Goal: Contribute content: Contribute content

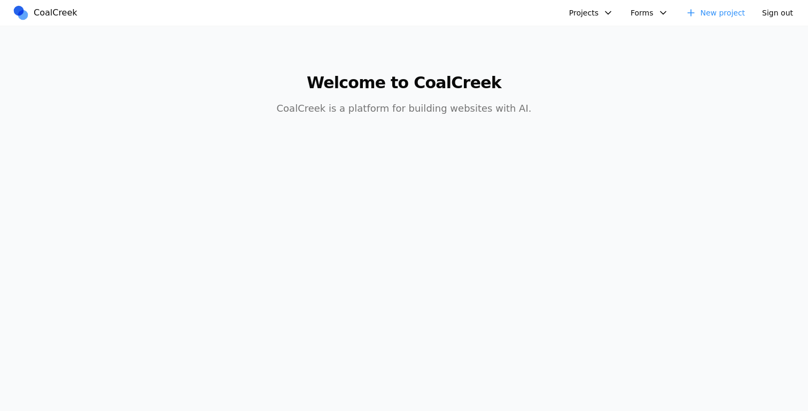
click at [609, 17] on button "Projects" at bounding box center [591, 12] width 57 height 17
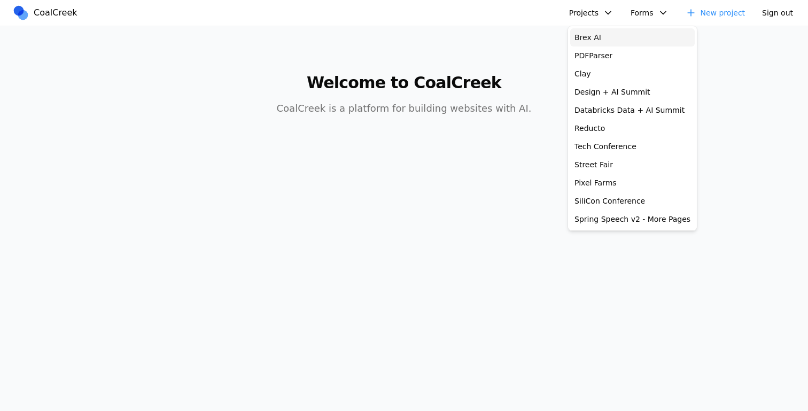
click at [609, 44] on link "Brex AI" at bounding box center [632, 37] width 124 height 18
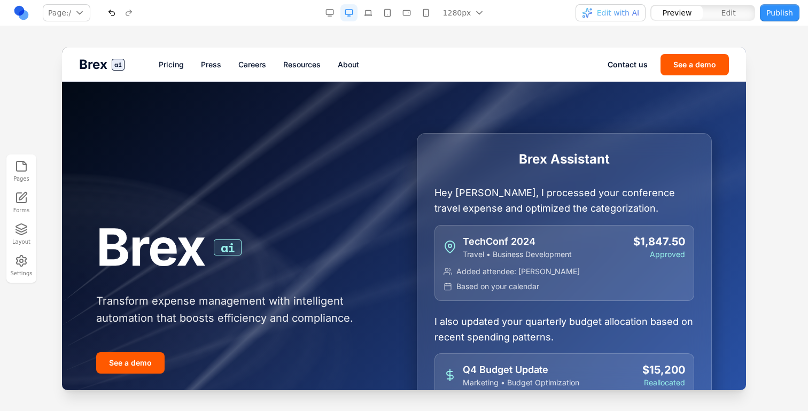
click at [212, 66] on link "Press" at bounding box center [211, 64] width 20 height 11
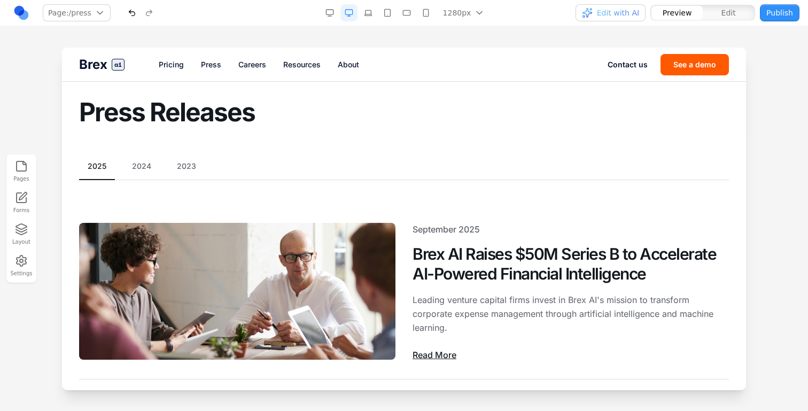
scroll to position [45, 0]
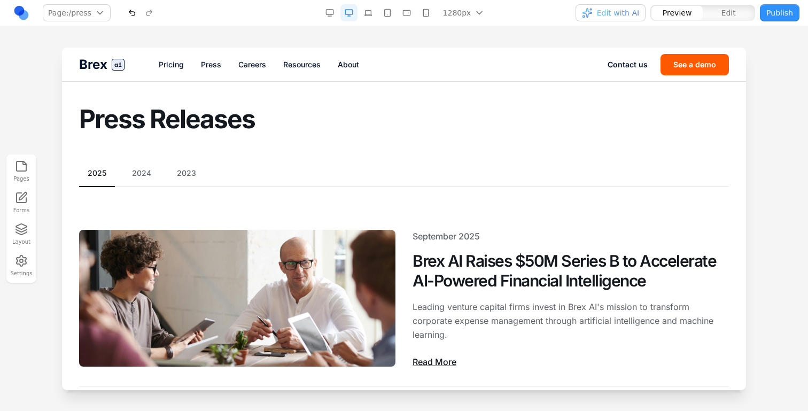
click at [791, 11] on button "Publish" at bounding box center [780, 12] width 40 height 17
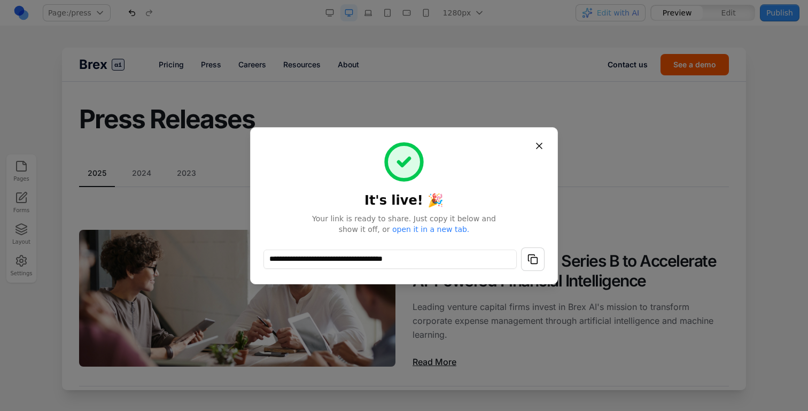
click at [529, 252] on button "button" at bounding box center [533, 259] width 24 height 24
click at [544, 145] on button "Close" at bounding box center [538, 145] width 19 height 19
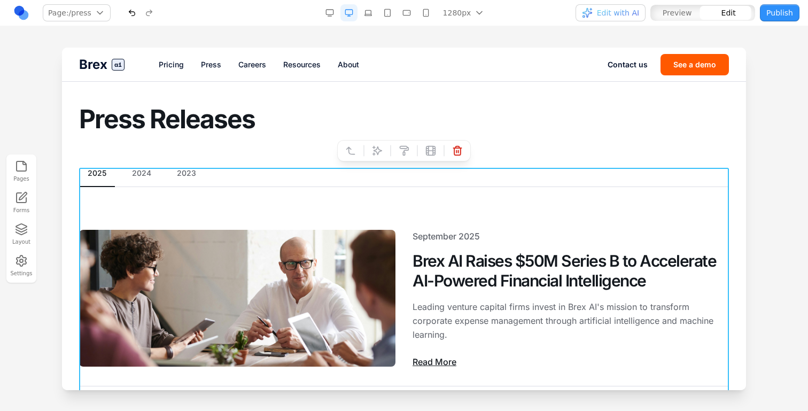
click at [380, 148] on icon at bounding box center [377, 150] width 11 height 11
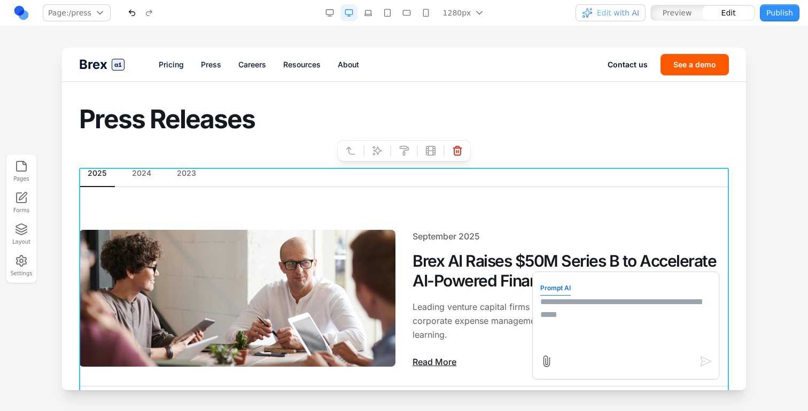
click at [591, 326] on textarea at bounding box center [625, 321] width 171 height 53
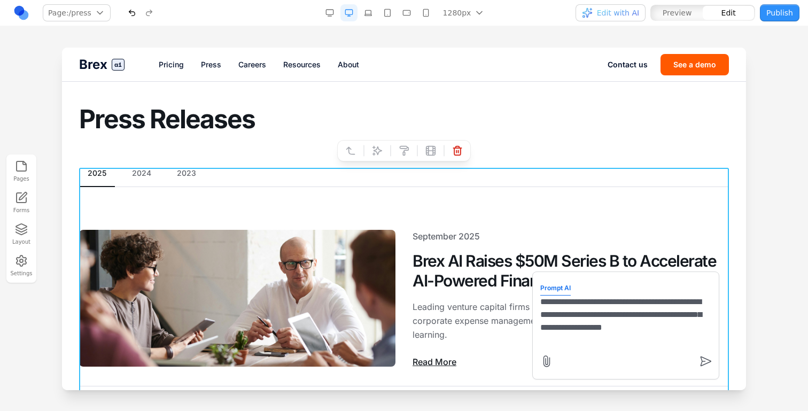
type textarea "**********"
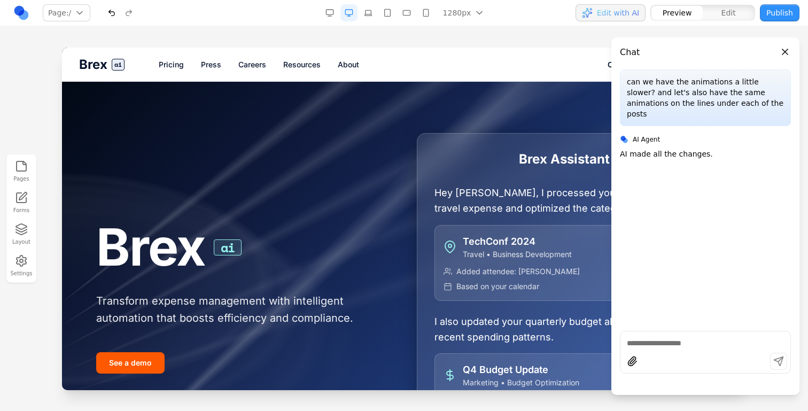
scroll to position [0, 0]
click at [211, 65] on link "Press" at bounding box center [211, 64] width 20 height 11
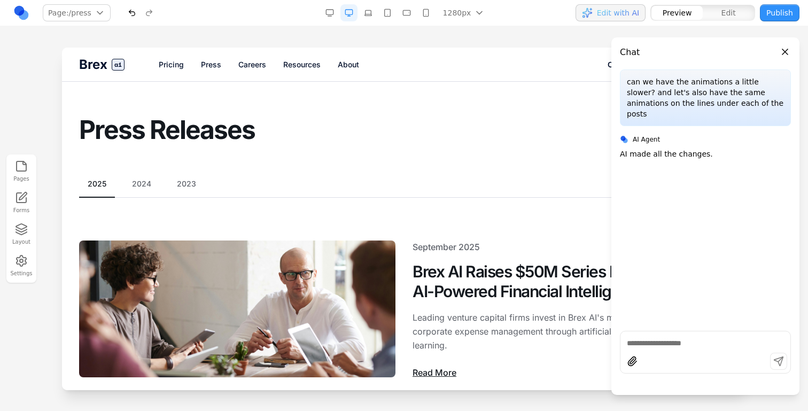
scroll to position [111, 0]
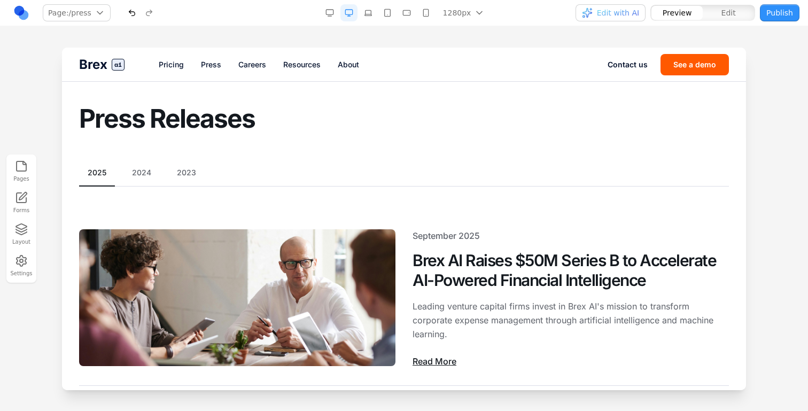
scroll to position [31, 0]
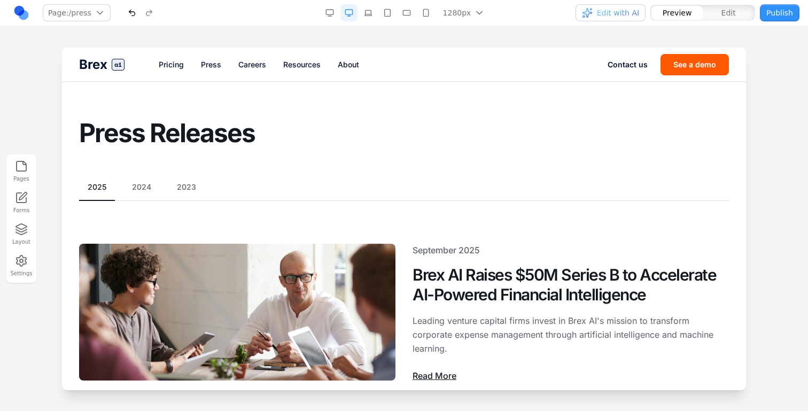
click at [146, 196] on div "2025 2024 2023" at bounding box center [404, 191] width 650 height 19
click at [143, 193] on div "2025 2024 2023" at bounding box center [404, 191] width 650 height 19
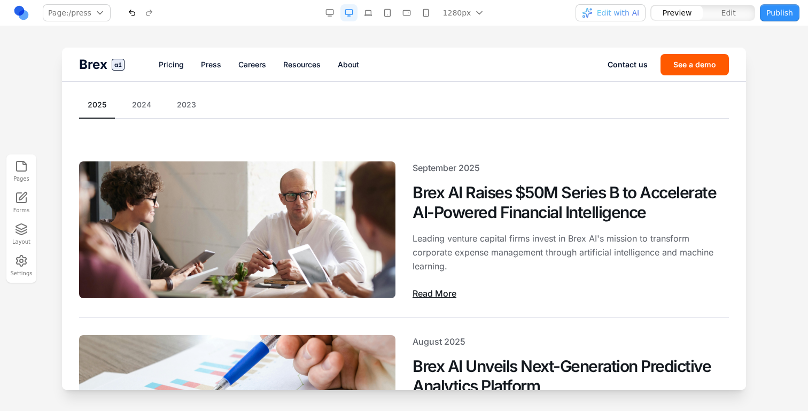
scroll to position [129, 0]
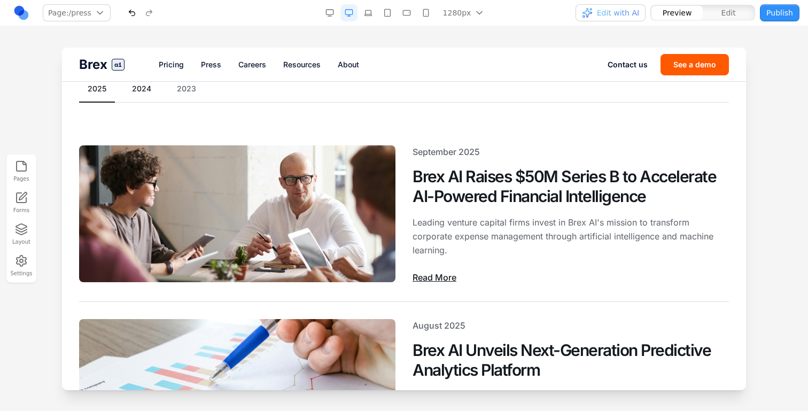
click at [138, 85] on button "2024" at bounding box center [141, 88] width 36 height 11
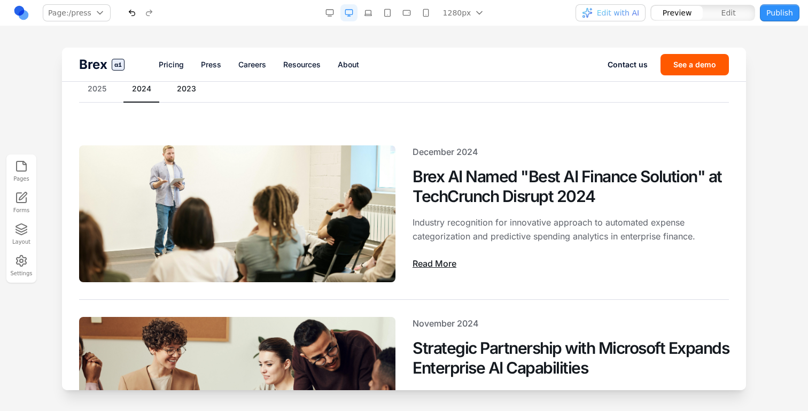
click at [171, 91] on button "2023" at bounding box center [186, 88] width 36 height 11
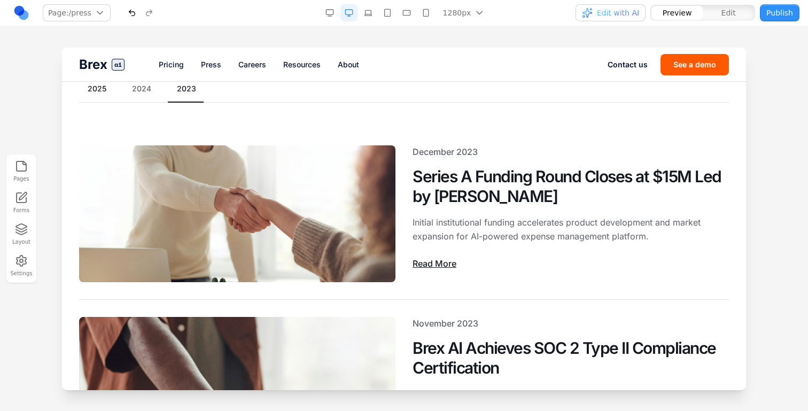
click at [108, 92] on button "2025" at bounding box center [97, 88] width 36 height 11
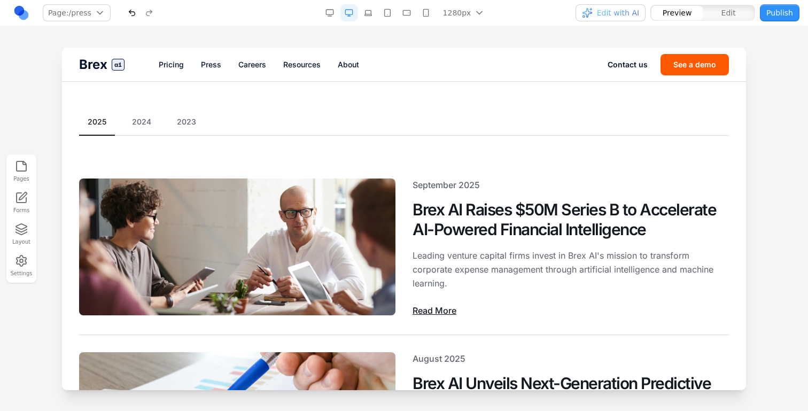
scroll to position [136, 0]
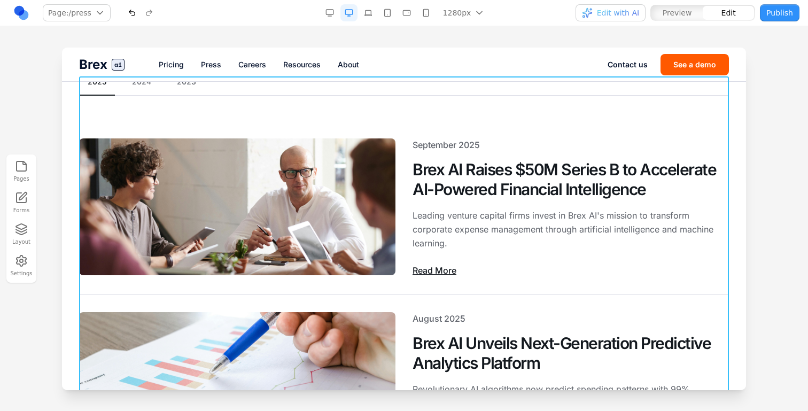
click at [378, 61] on icon at bounding box center [377, 58] width 9 height 9
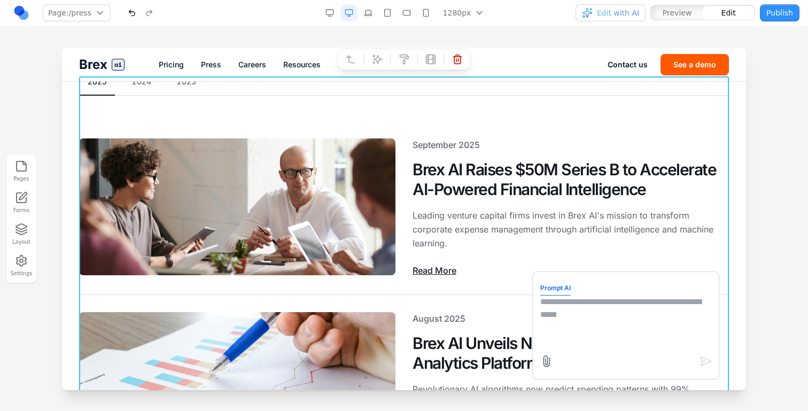
click at [581, 346] on textarea at bounding box center [625, 321] width 171 height 53
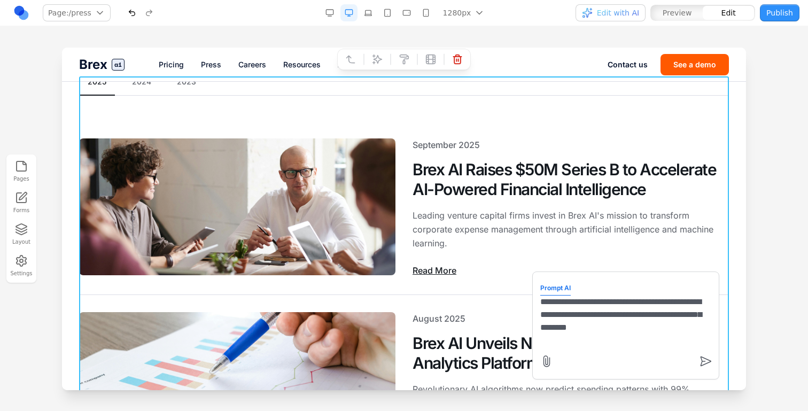
paste textarea "**"
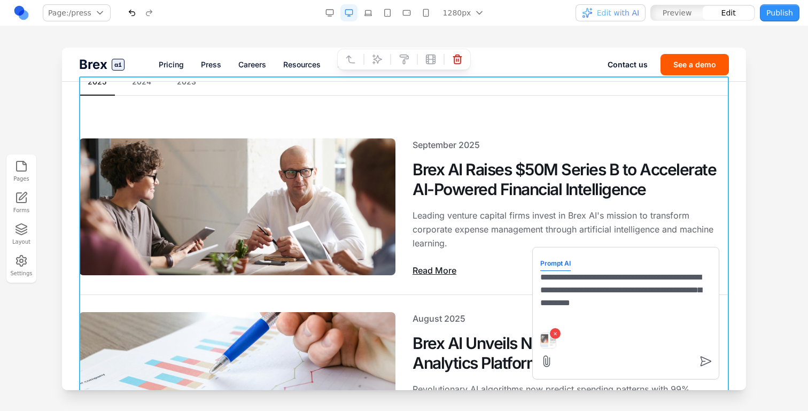
type textarea "**********"
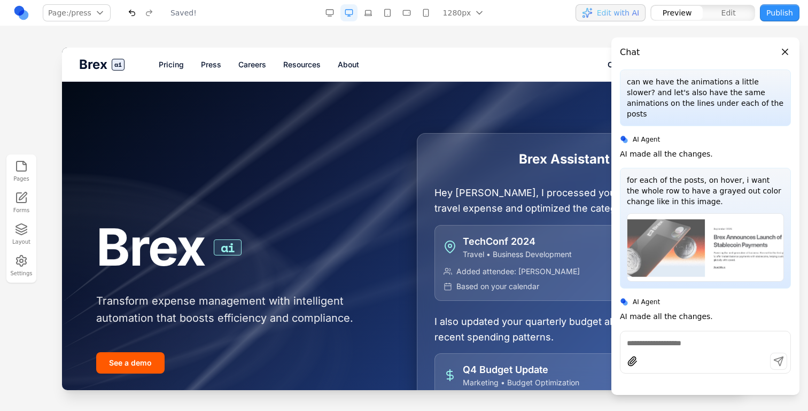
scroll to position [0, 0]
click at [212, 65] on link "Press" at bounding box center [211, 64] width 20 height 11
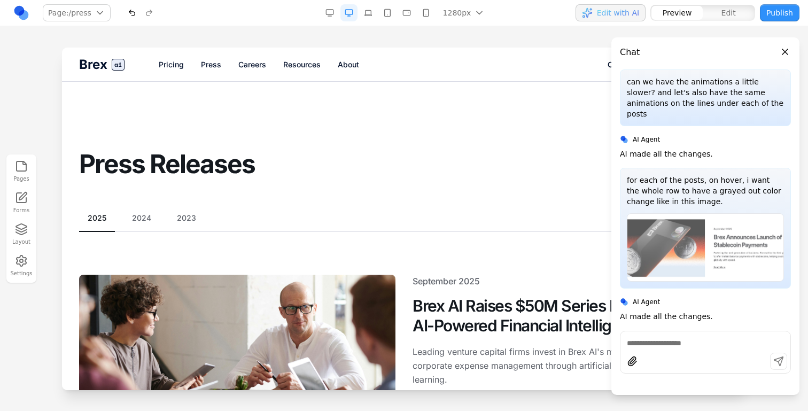
click at [784, 48] on button "Close panel" at bounding box center [785, 52] width 12 height 12
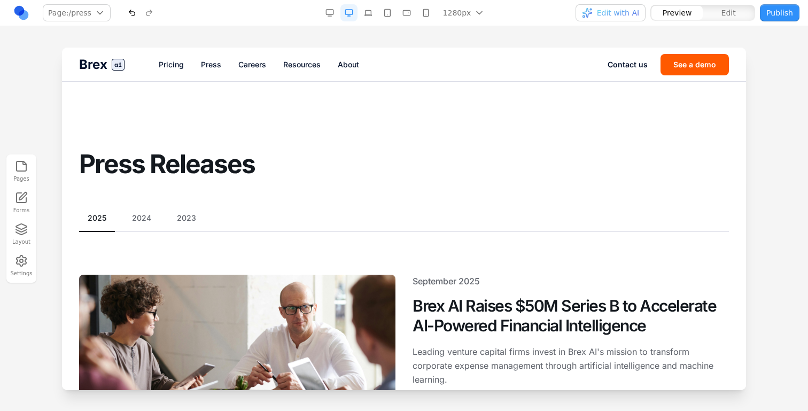
click at [606, 137] on section "Press Releases" at bounding box center [404, 130] width 684 height 97
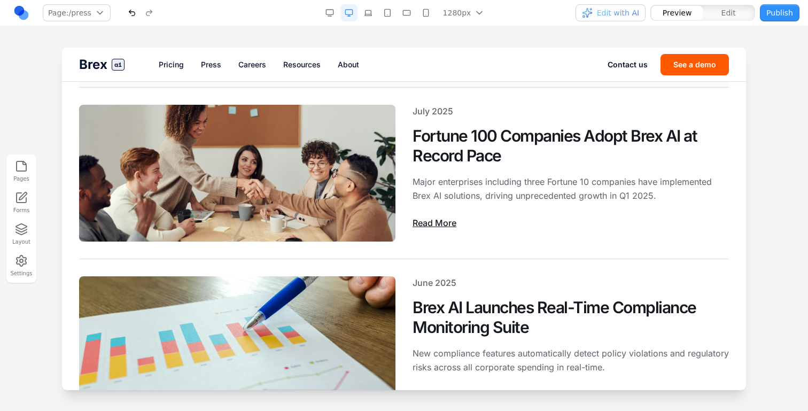
scroll to position [535, 0]
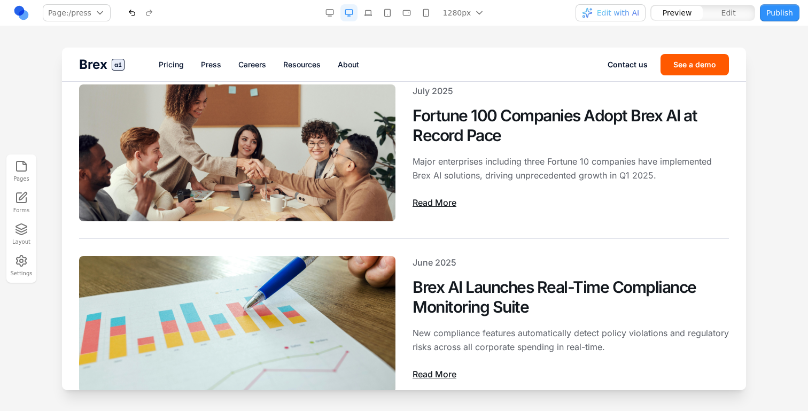
click at [128, 13] on button "button" at bounding box center [131, 12] width 17 height 17
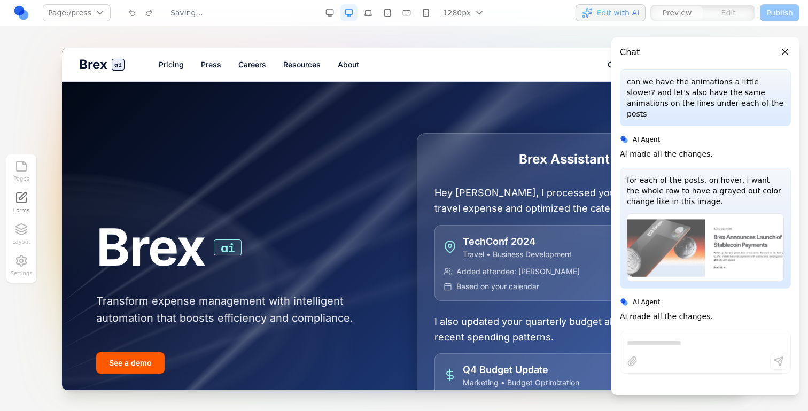
scroll to position [0, 0]
click at [217, 64] on link "Press" at bounding box center [211, 64] width 20 height 11
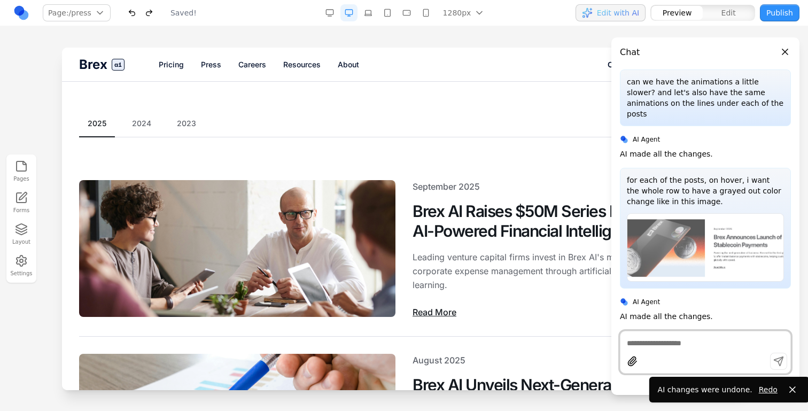
scroll to position [124, 0]
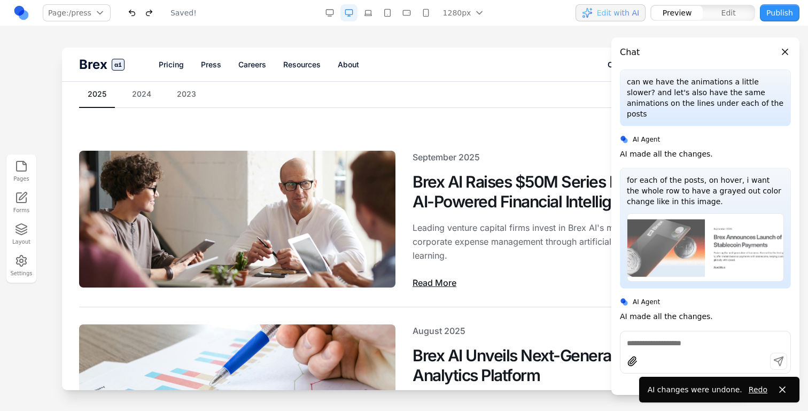
click at [786, 54] on button "Close panel" at bounding box center [785, 52] width 12 height 12
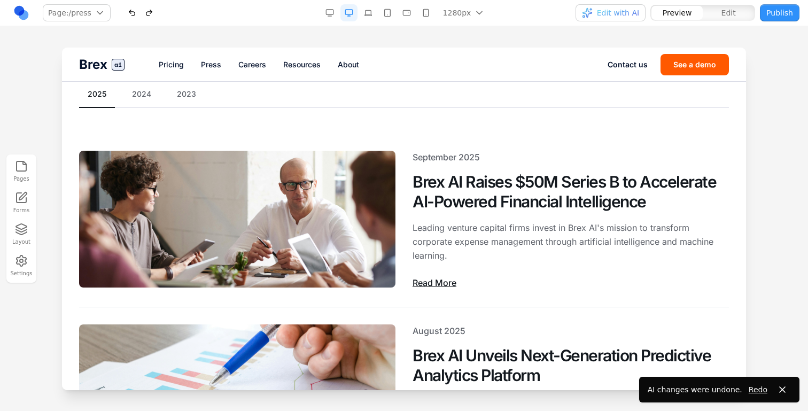
click at [750, 12] on button "Edit" at bounding box center [728, 13] width 51 height 14
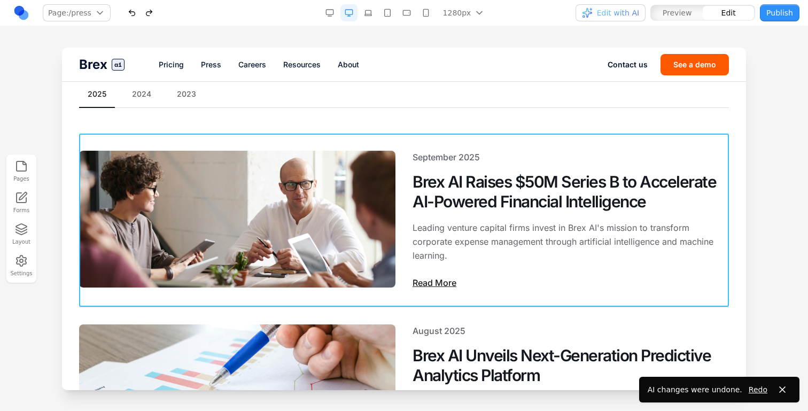
click at [538, 140] on div "[DATE] Brex AI Raises $50M Series B to Accelerate AI-Powered Financial Intellig…" at bounding box center [404, 220] width 650 height 173
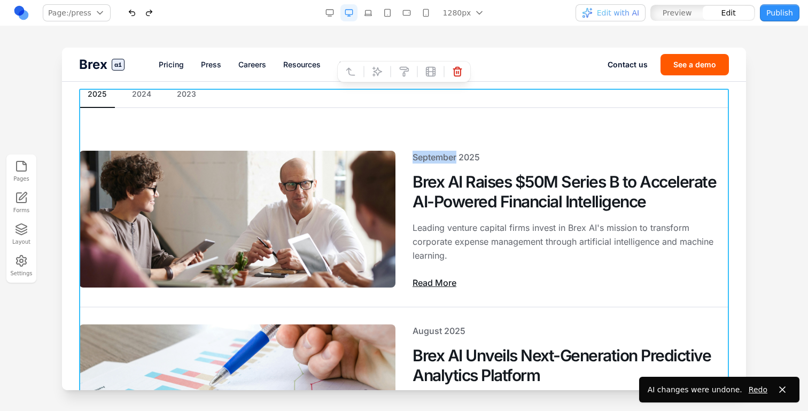
click at [375, 74] on icon at bounding box center [377, 71] width 11 height 11
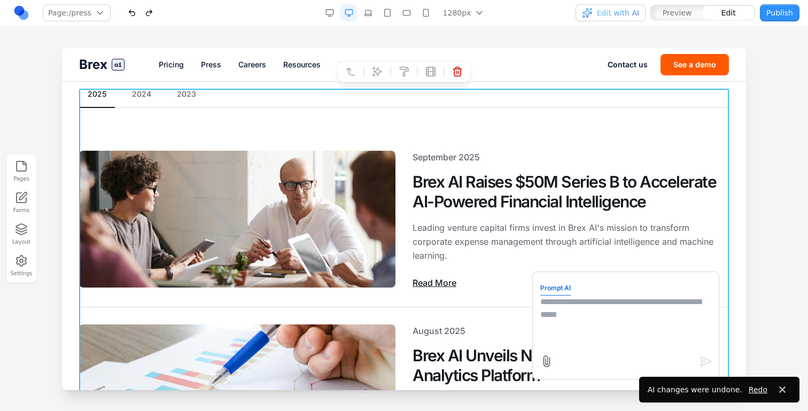
click at [573, 328] on textarea at bounding box center [625, 321] width 171 height 53
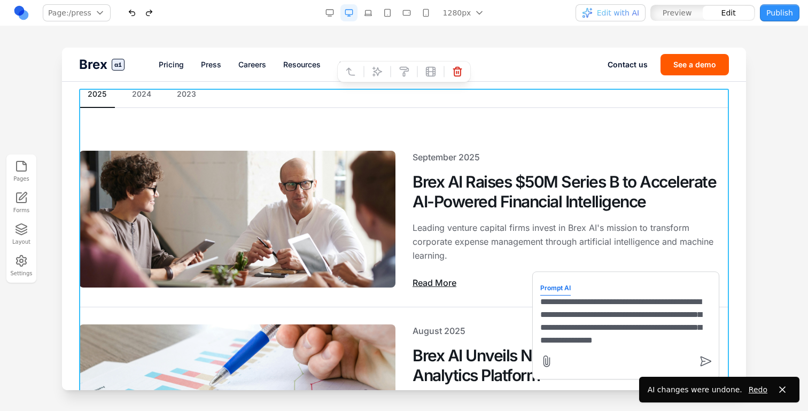
scroll to position [9, 0]
type textarea "**********"
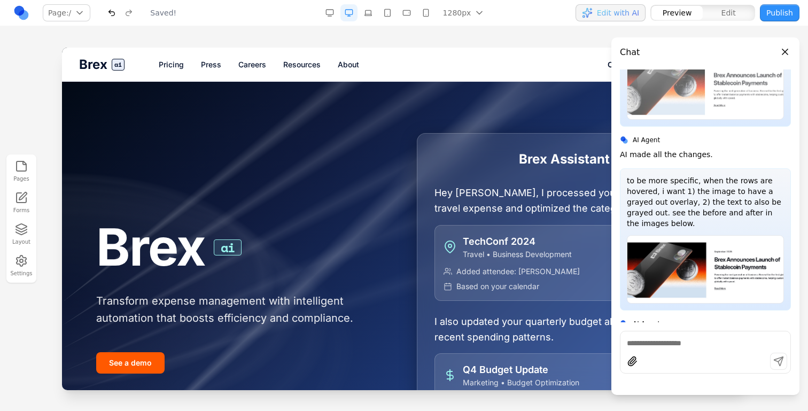
scroll to position [0, 0]
click at [213, 61] on link "Press" at bounding box center [211, 64] width 20 height 11
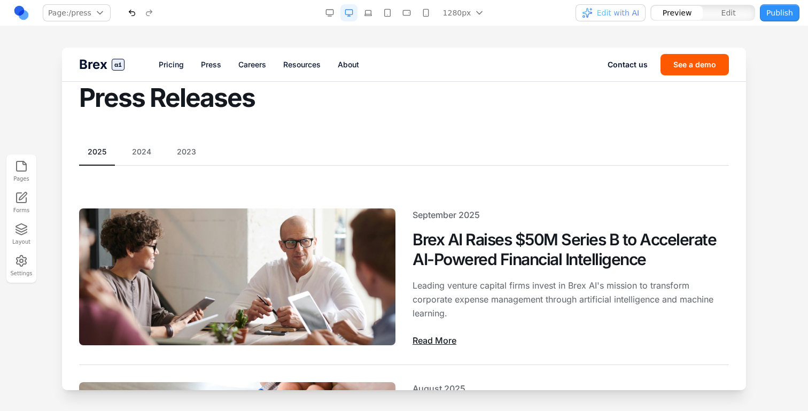
scroll to position [94, 0]
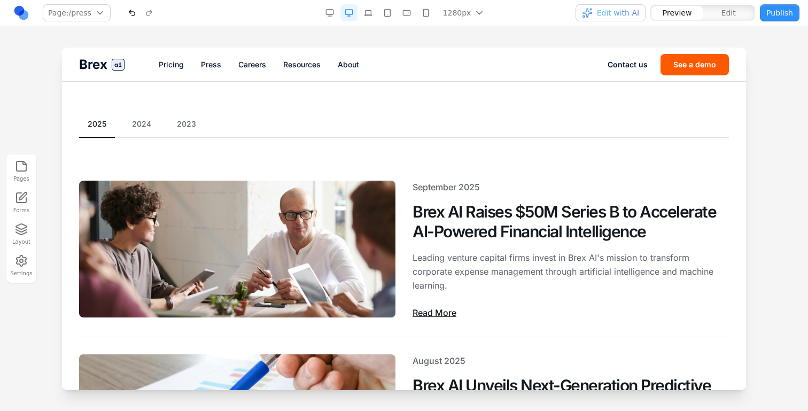
click at [729, 16] on span "Edit" at bounding box center [728, 12] width 14 height 11
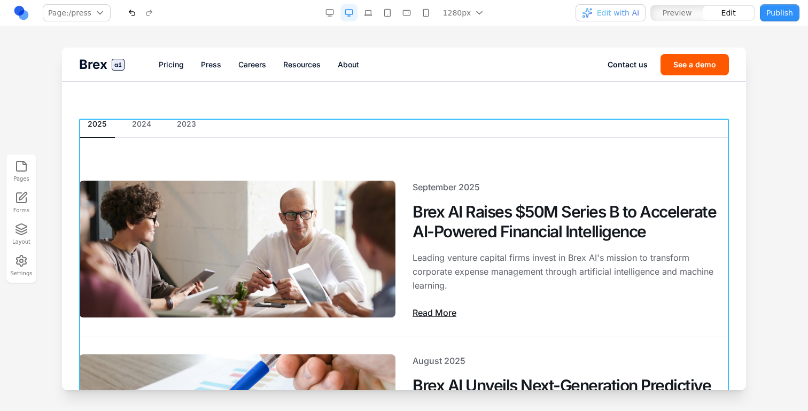
click at [376, 104] on icon at bounding box center [377, 101] width 11 height 11
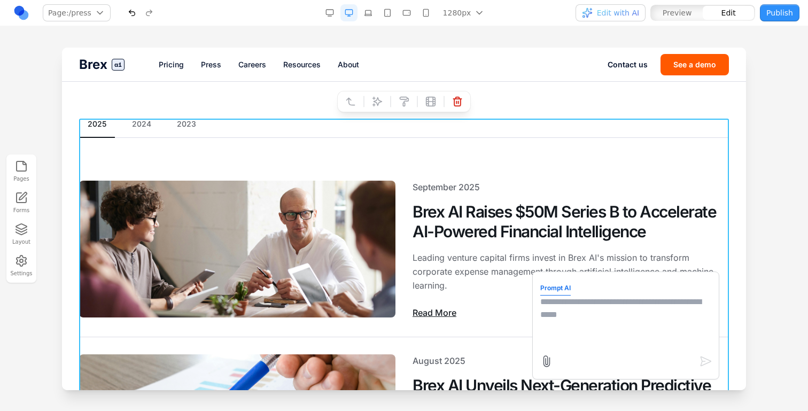
click at [588, 334] on textarea at bounding box center [625, 321] width 171 height 53
type textarea "*"
type textarea "**********"
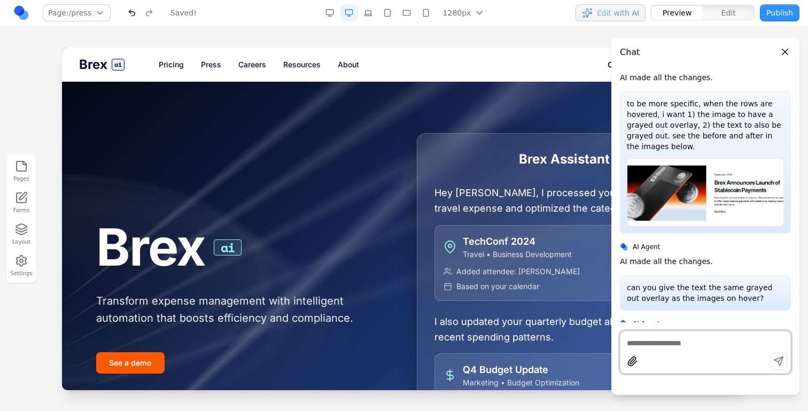
scroll to position [0, 0]
click at [206, 64] on link "Press" at bounding box center [211, 64] width 20 height 11
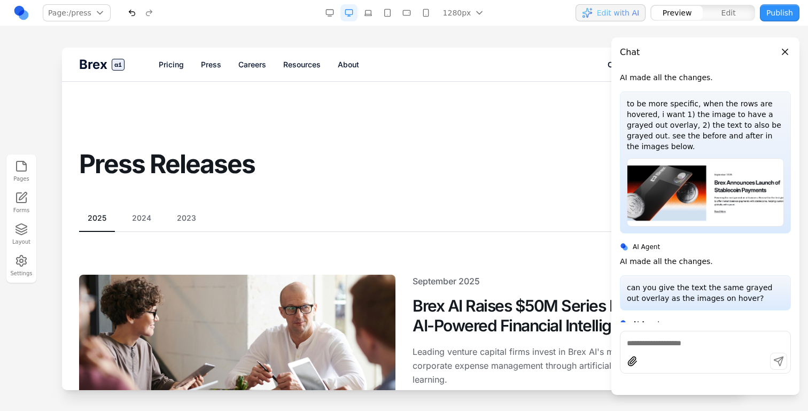
click at [276, 124] on section "Press Releases" at bounding box center [404, 130] width 684 height 97
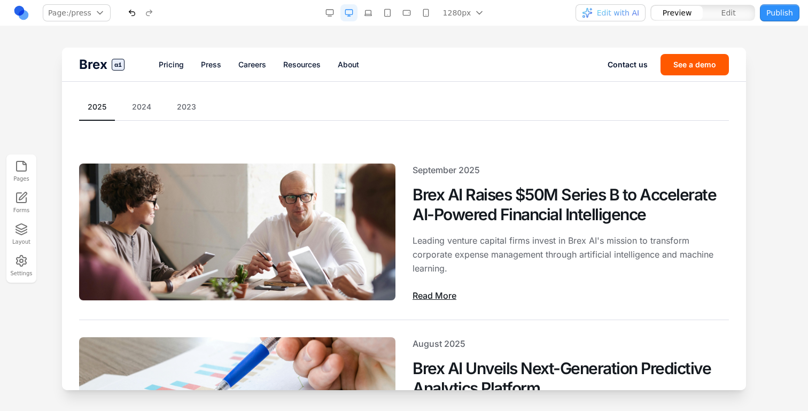
scroll to position [127, 0]
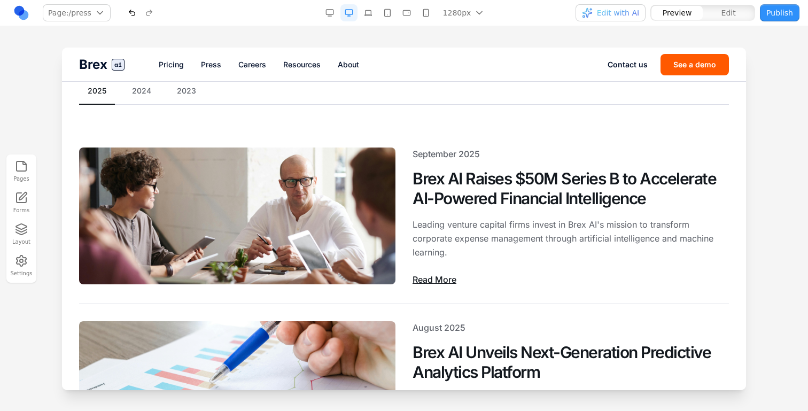
click at [128, 21] on button "button" at bounding box center [131, 12] width 17 height 17
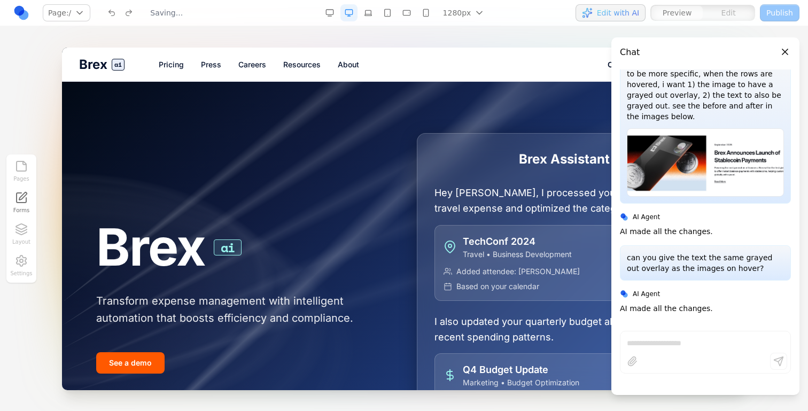
scroll to position [0, 0]
click at [206, 59] on link "Press" at bounding box center [211, 64] width 20 height 11
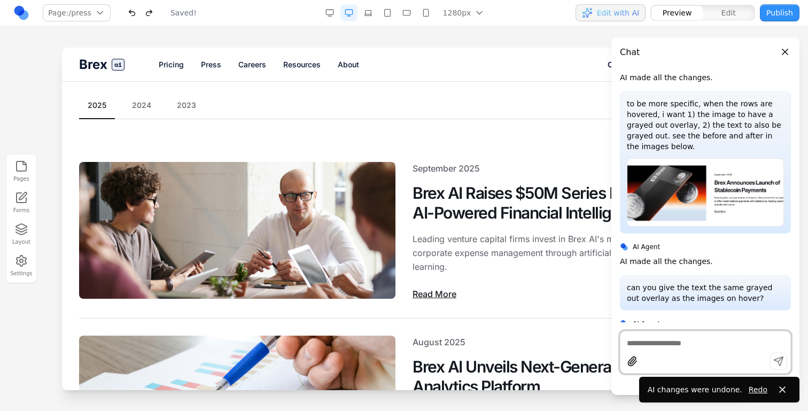
scroll to position [143, 0]
